Goal: Information Seeking & Learning: Understand process/instructions

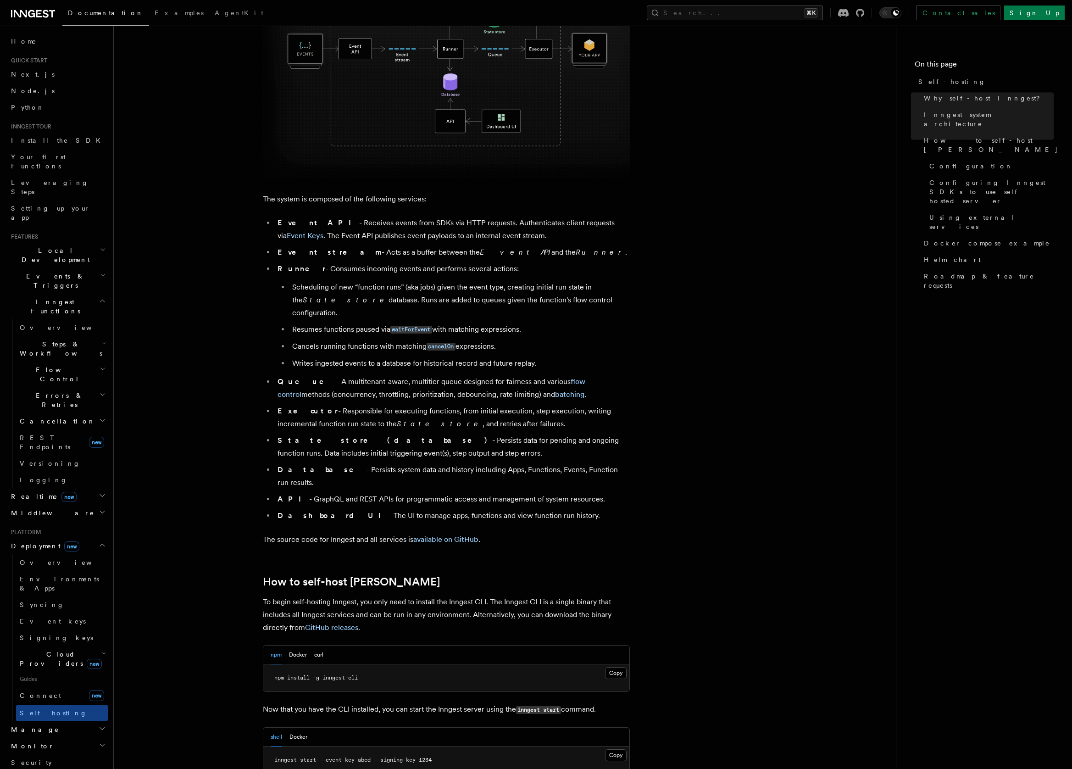
scroll to position [512, 0]
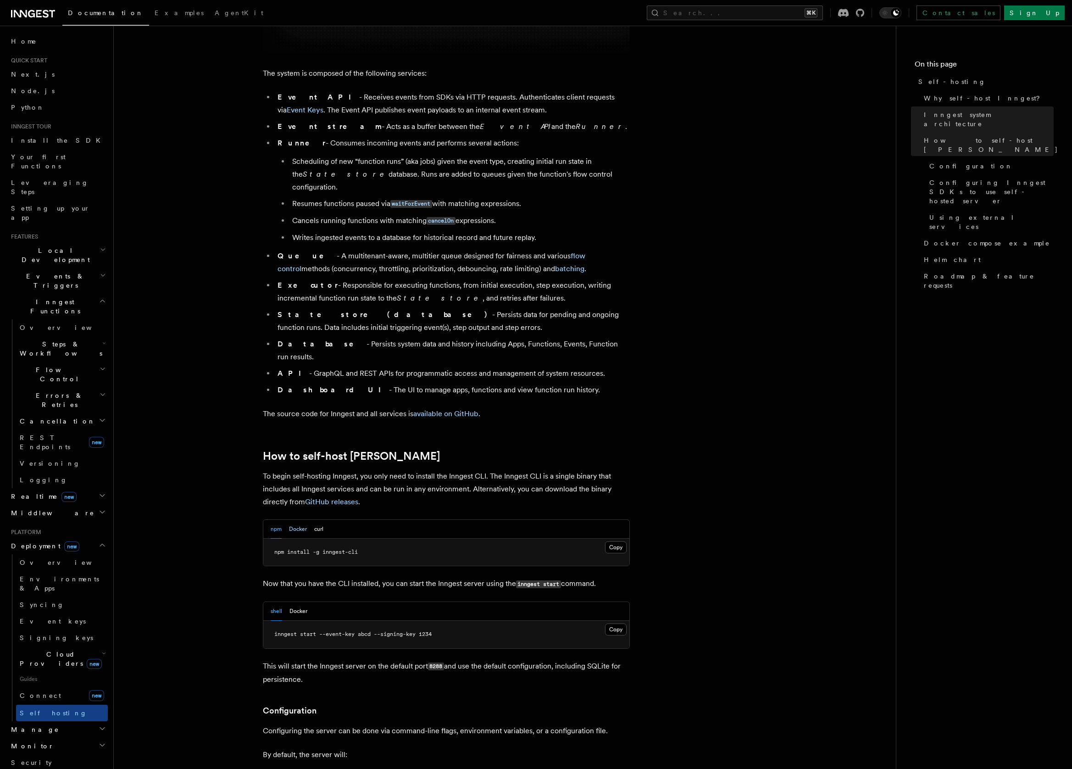
click at [304, 520] on button "Docker" at bounding box center [298, 529] width 18 height 19
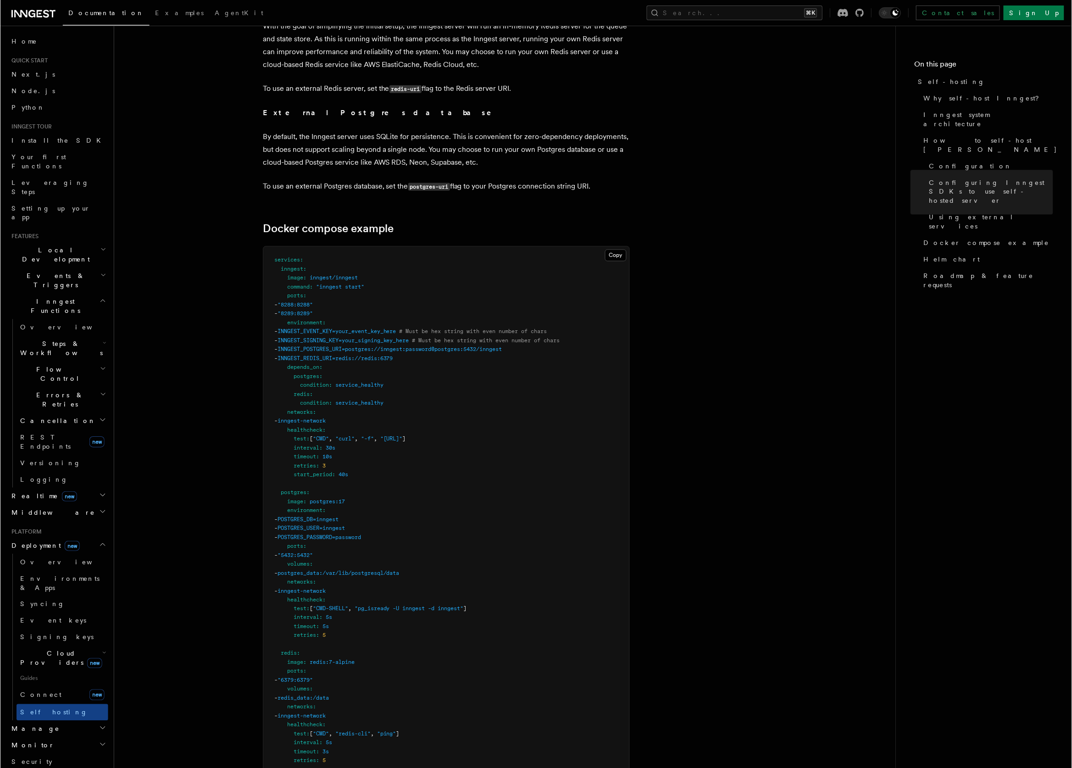
scroll to position [2341, 0]
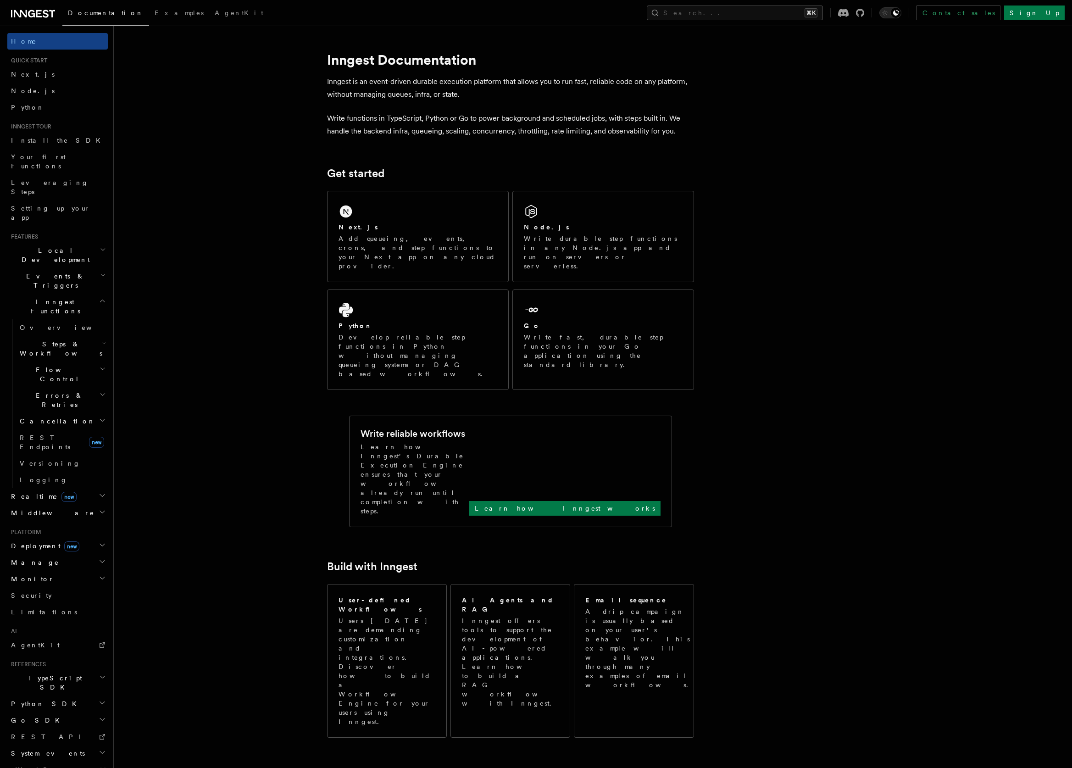
click at [258, 292] on article "Inngest Documentation Inngest is an event-driven durable execution platform tha…" at bounding box center [568, 724] width 881 height 1369
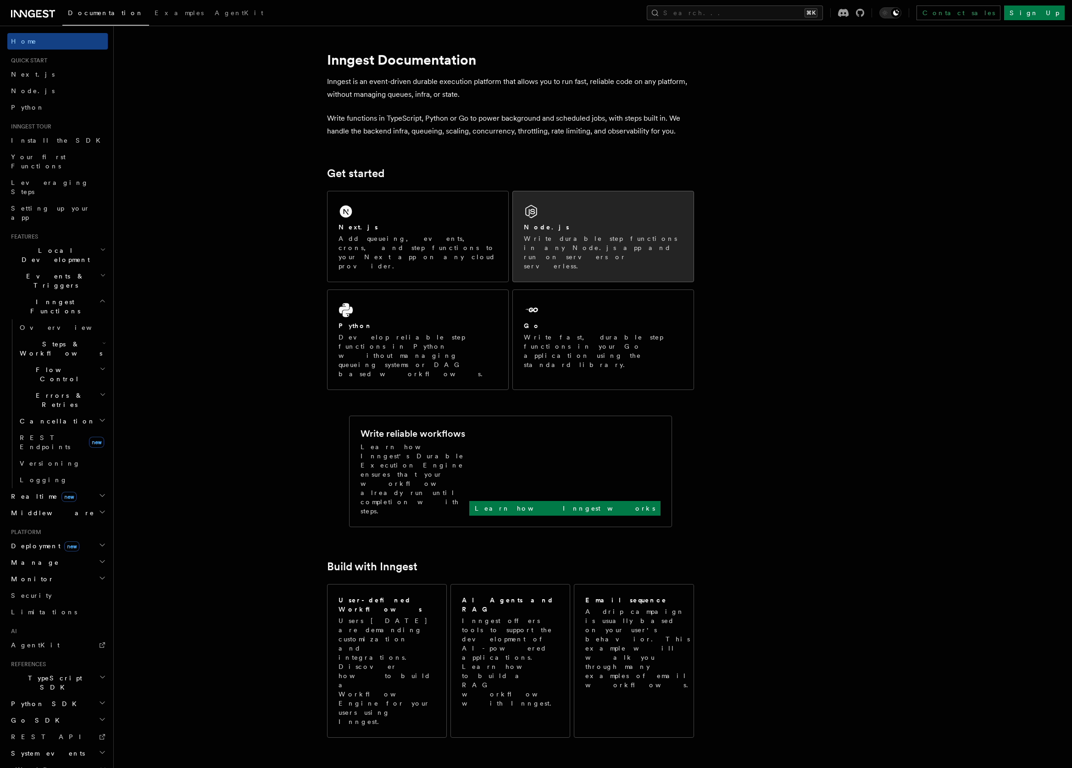
click at [590, 228] on div "Node.js" at bounding box center [603, 228] width 159 height 10
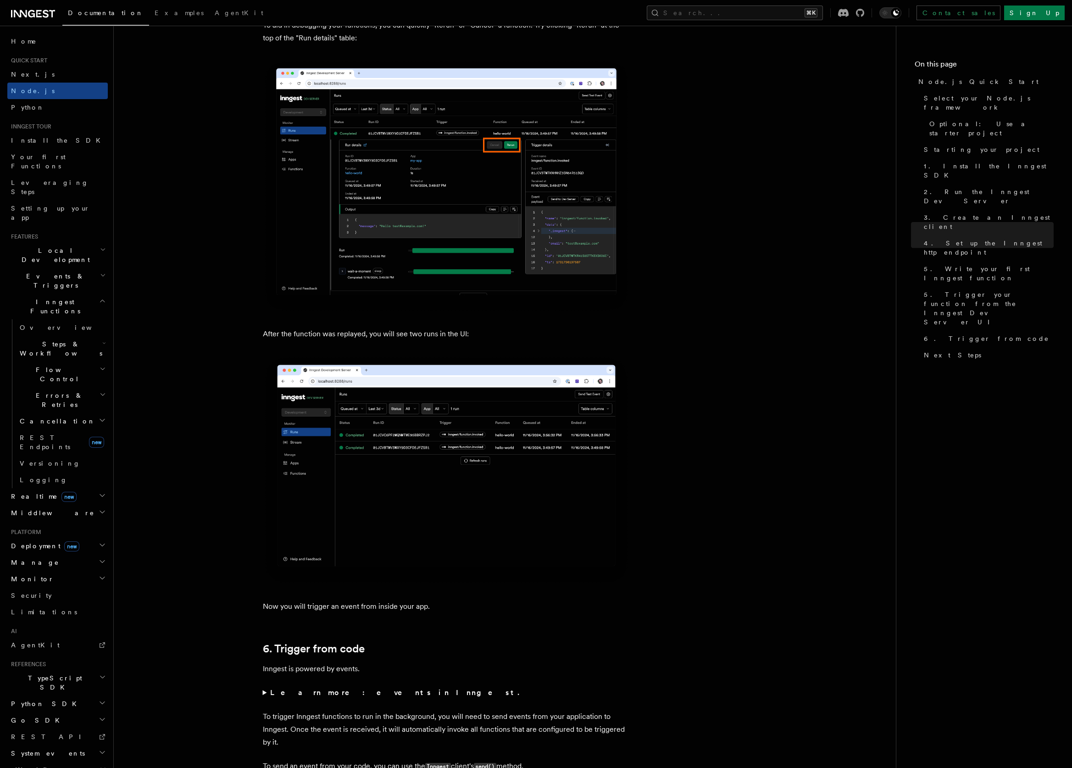
scroll to position [4078, 0]
